Goal: Task Accomplishment & Management: Manage account settings

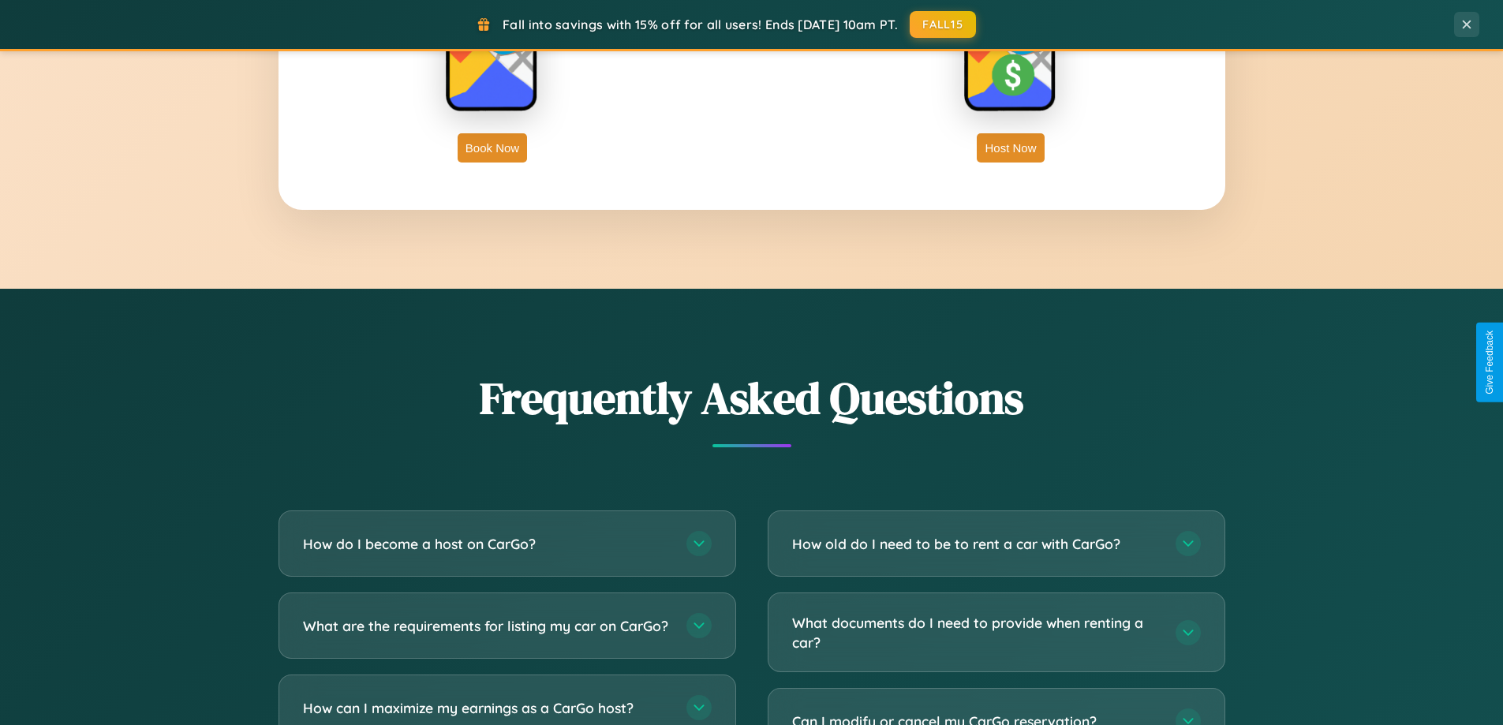
scroll to position [3035, 0]
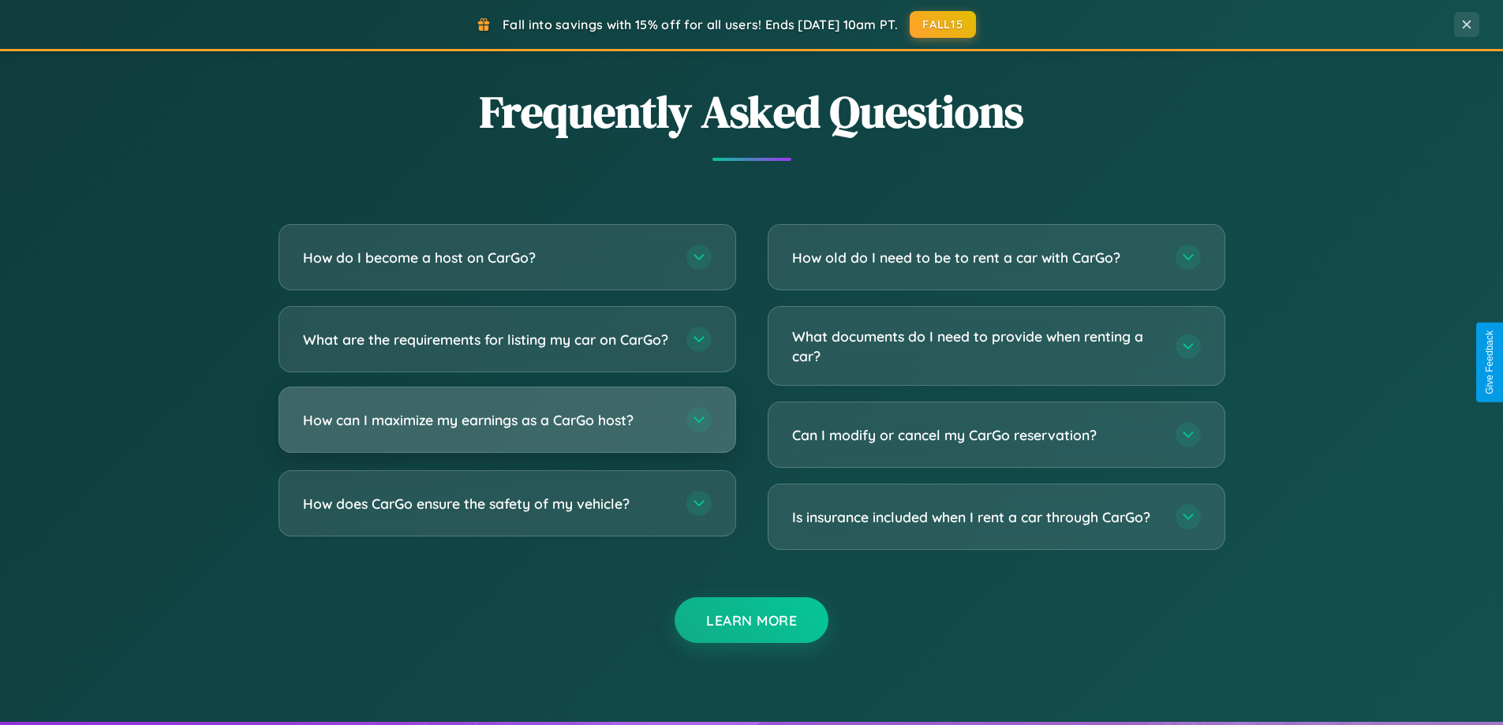
click at [506, 430] on h3 "How can I maximize my earnings as a CarGo host?" at bounding box center [487, 420] width 368 height 20
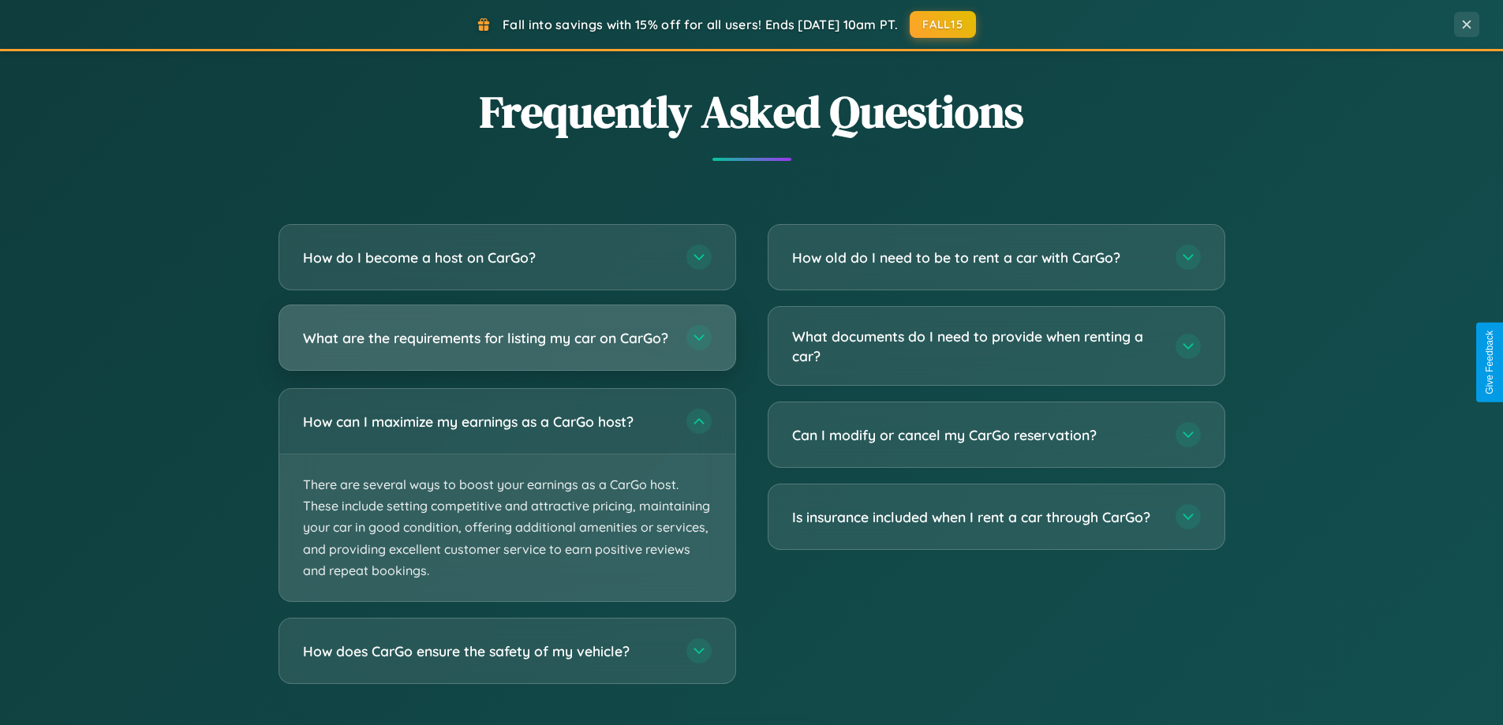
click at [506, 345] on h3 "What are the requirements for listing my car on CarGo?" at bounding box center [487, 338] width 368 height 20
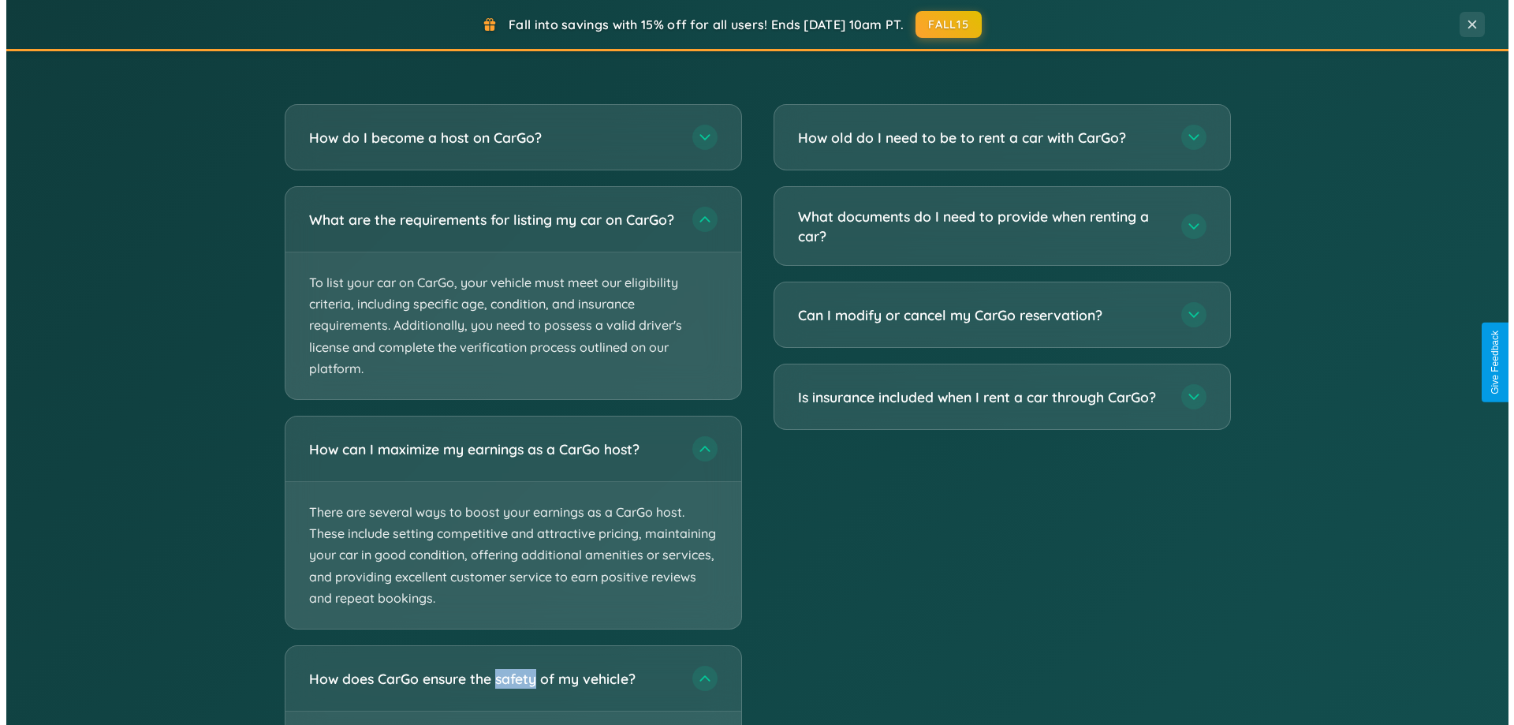
scroll to position [0, 0]
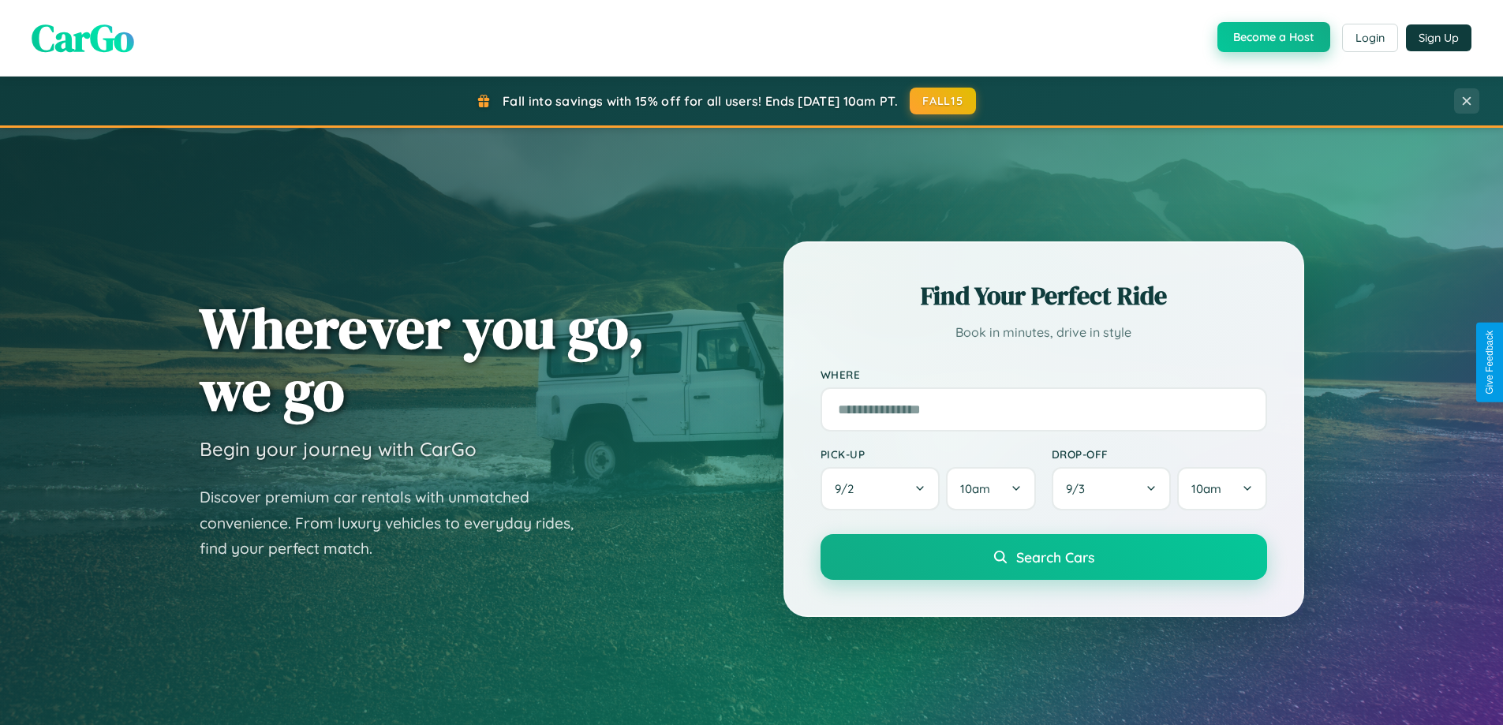
click at [1272, 38] on button "Become a Host" at bounding box center [1273, 37] width 113 height 30
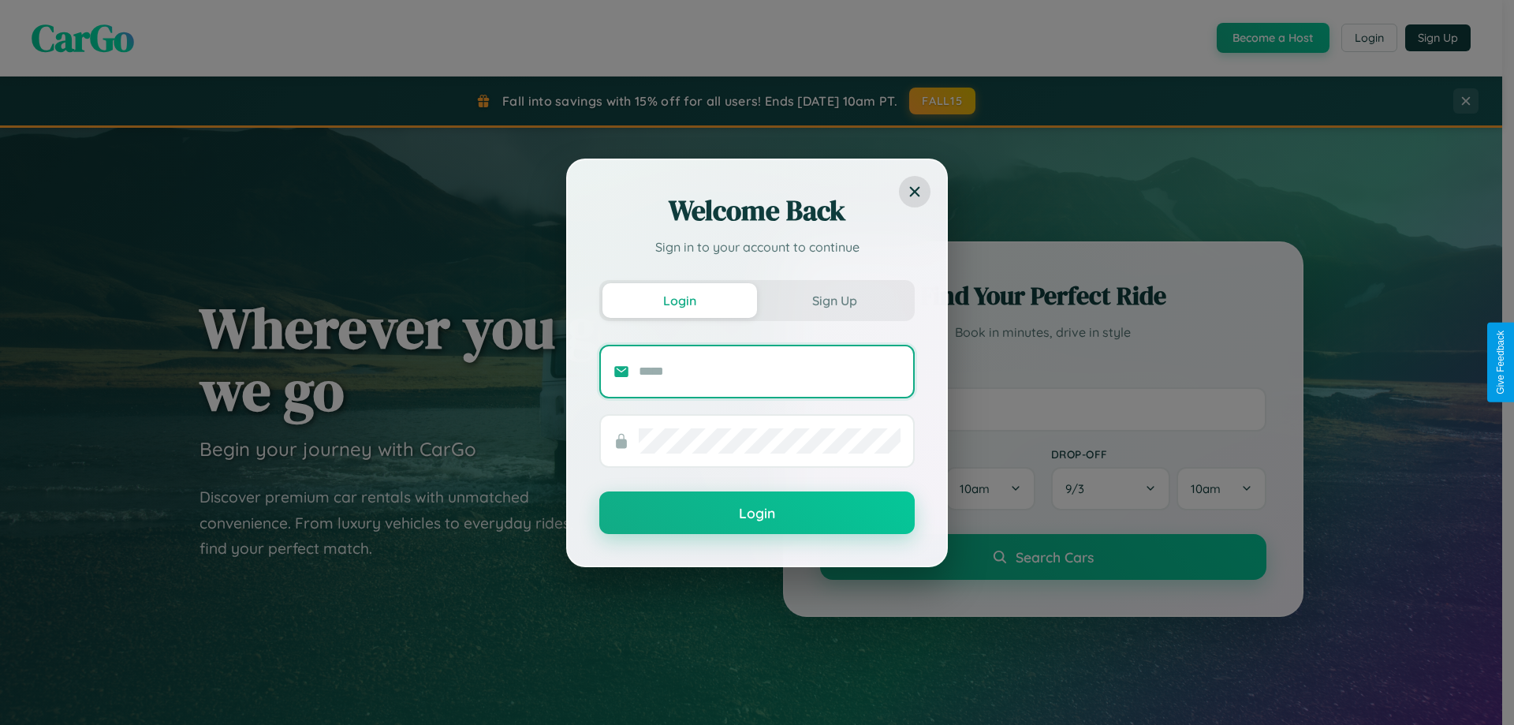
click at [770, 371] on input "text" at bounding box center [770, 371] width 262 height 25
type input "**********"
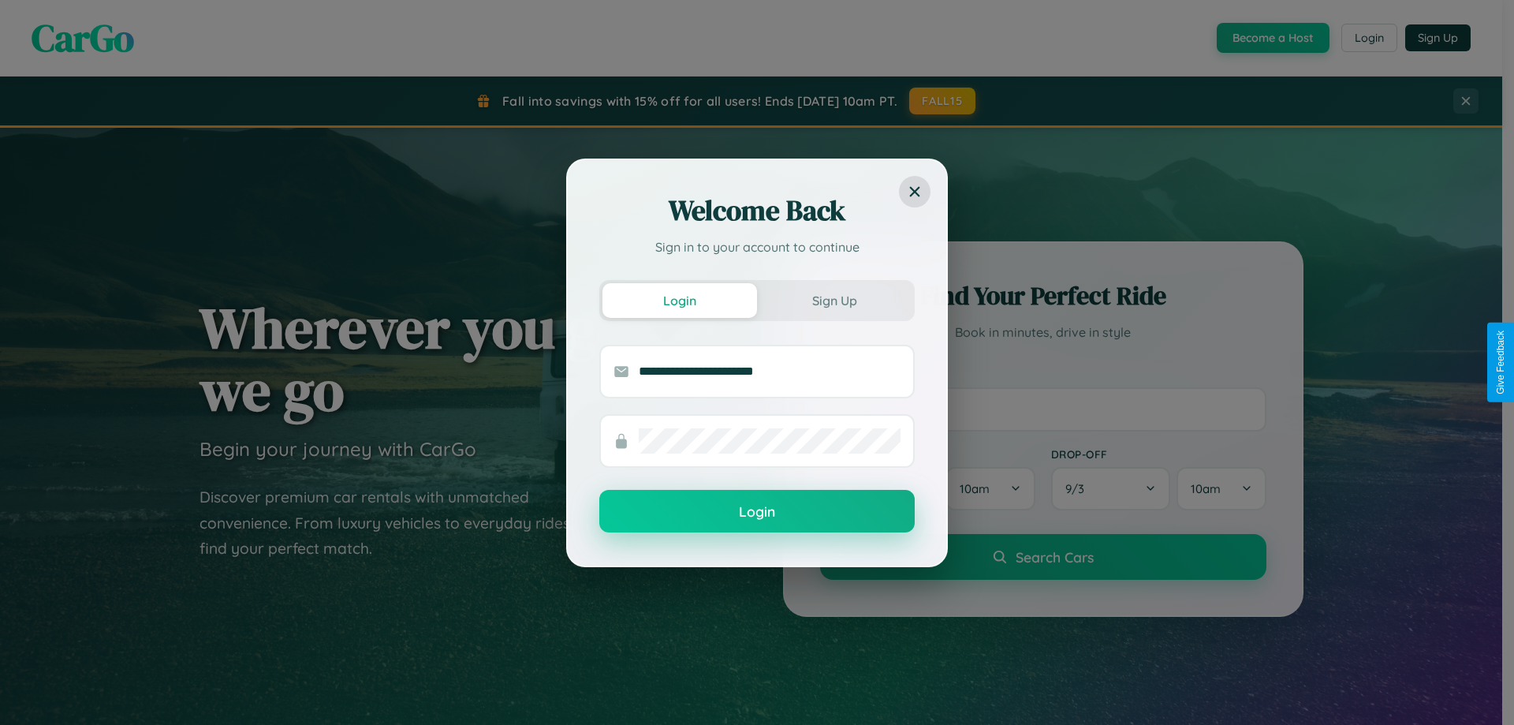
click at [757, 511] on button "Login" at bounding box center [757, 511] width 316 height 43
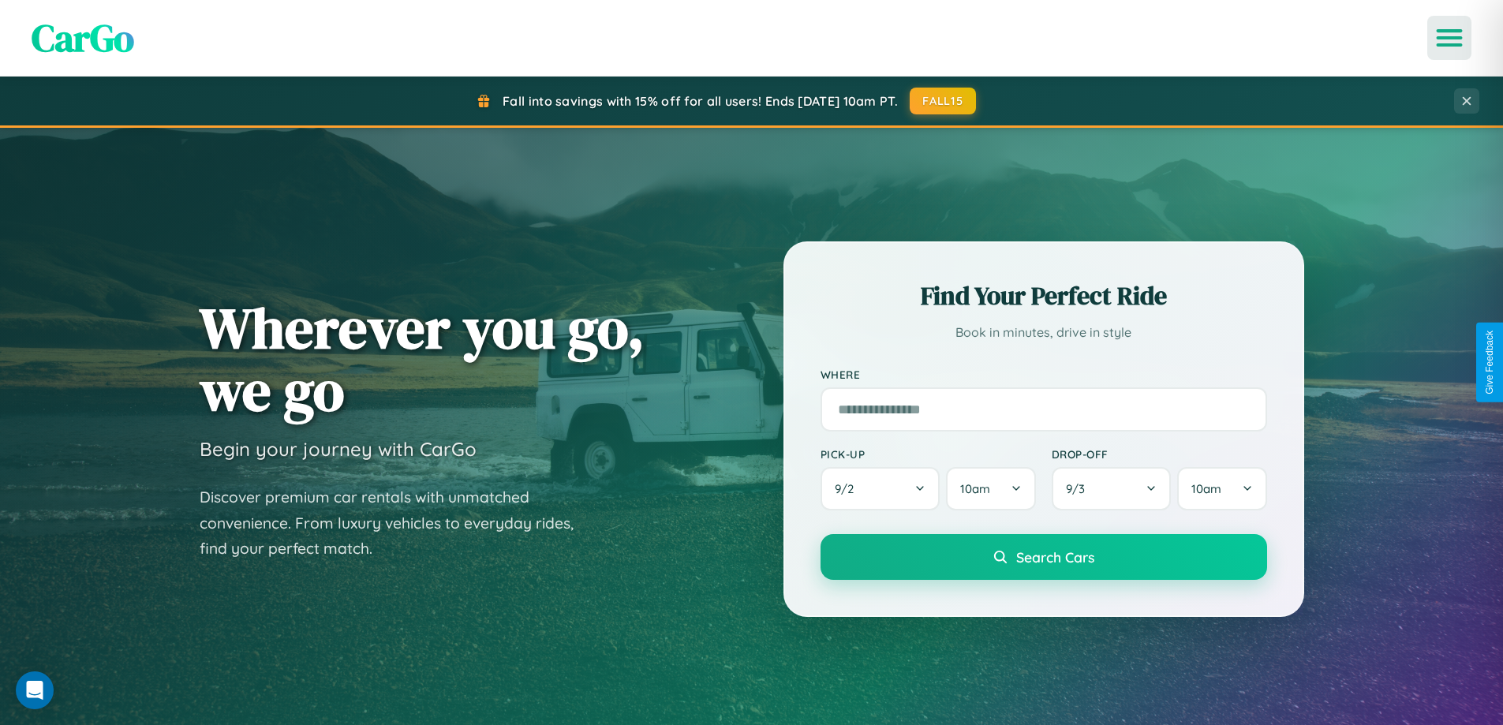
click at [1449, 38] on icon "Open menu" at bounding box center [1449, 38] width 23 height 14
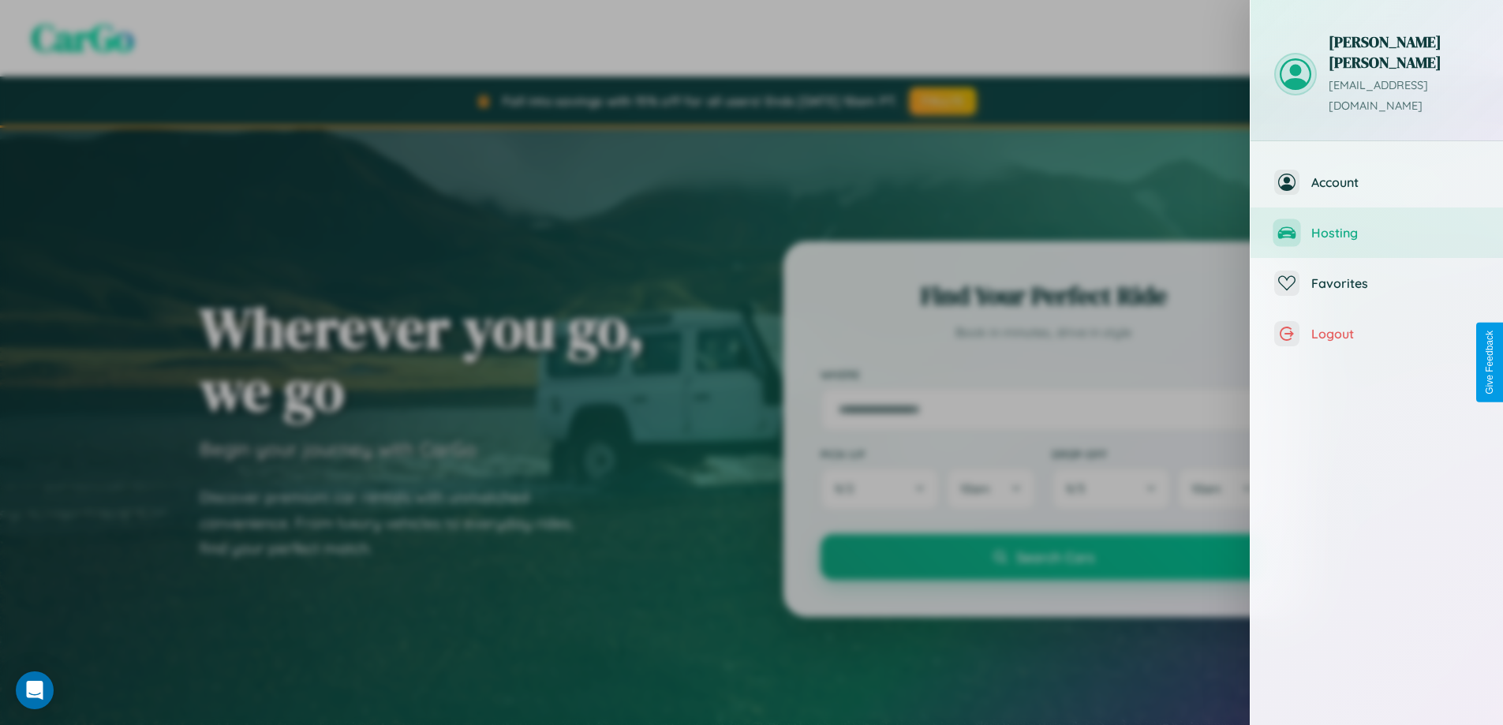
click at [1376, 225] on span "Hosting" at bounding box center [1395, 233] width 168 height 16
